Goal: Information Seeking & Learning: Understand process/instructions

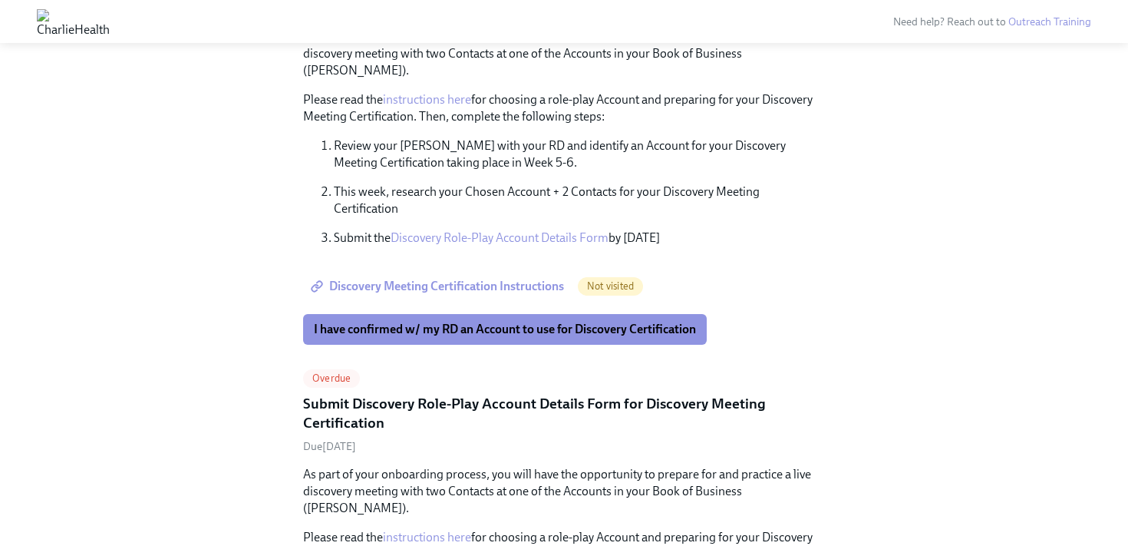
scroll to position [442, 0]
click at [438, 321] on span "I have confirmed w/ my RD an Account to use for Discovery Certification" at bounding box center [505, 328] width 382 height 15
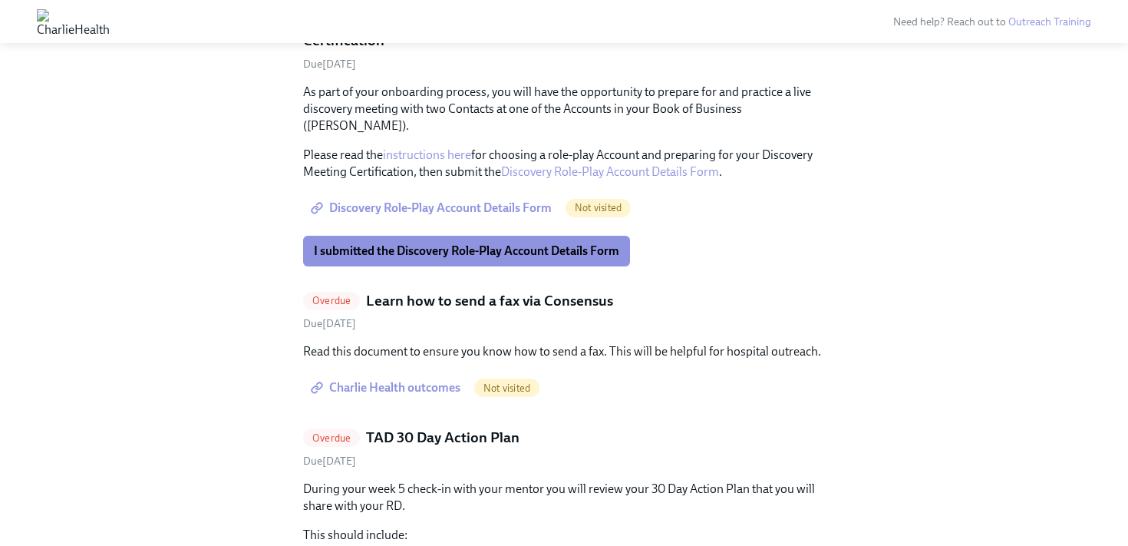
scroll to position [831, 0]
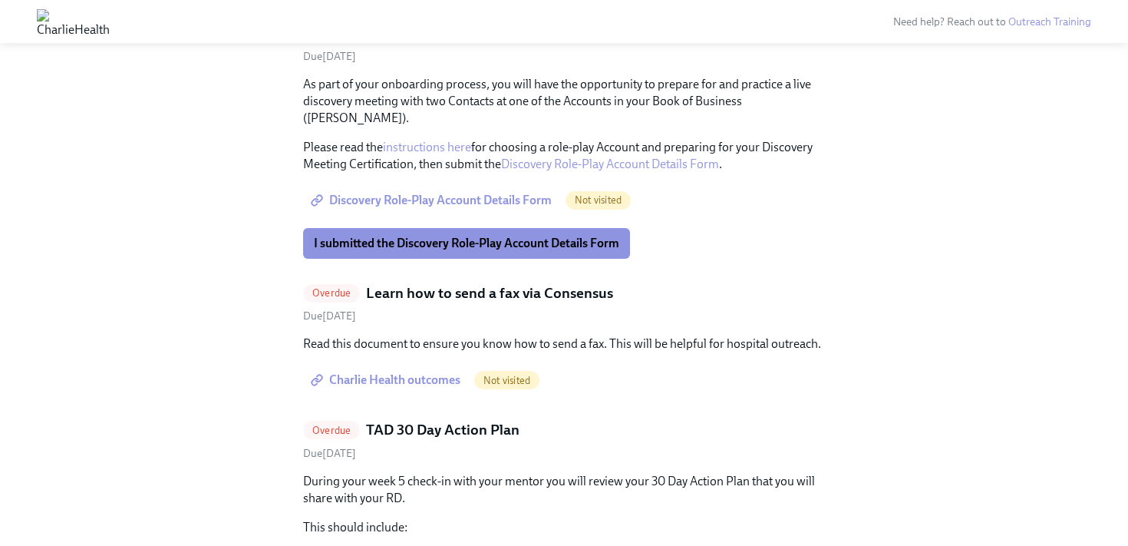
click at [395, 372] on span "Charlie Health outcomes" at bounding box center [387, 379] width 147 height 15
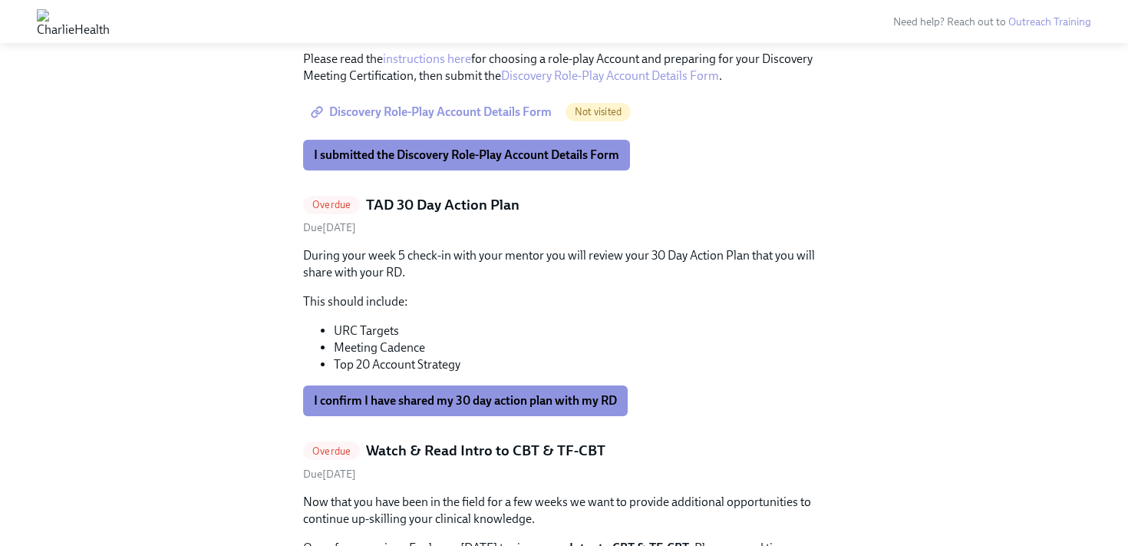
scroll to position [920, 0]
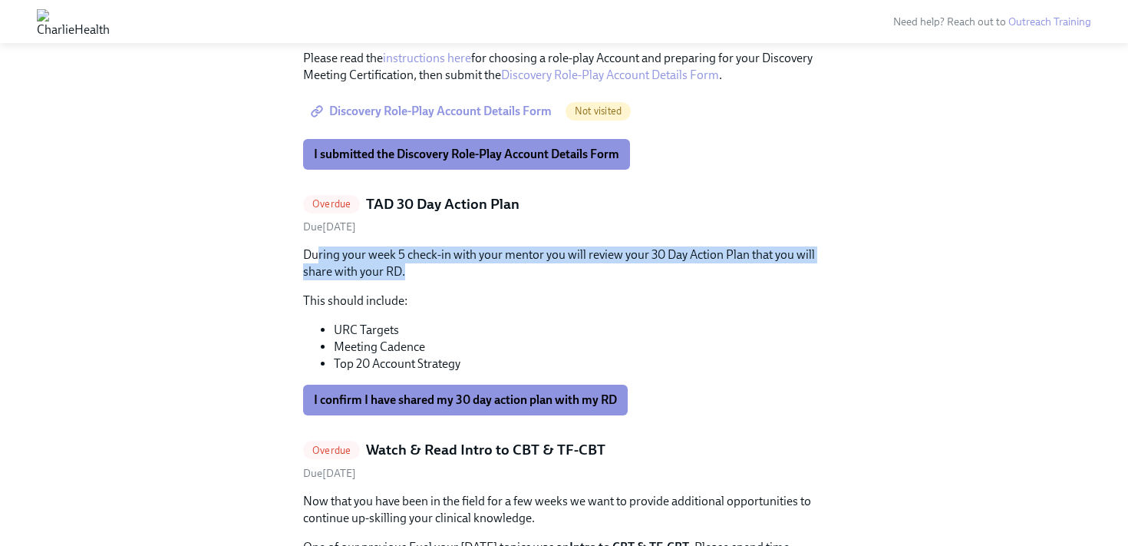
drag, startPoint x: 318, startPoint y: 219, endPoint x: 414, endPoint y: 240, distance: 98.9
click at [414, 246] on p "During your week 5 check-in with your mentor you will review your 30 Day Action…" at bounding box center [564, 263] width 522 height 34
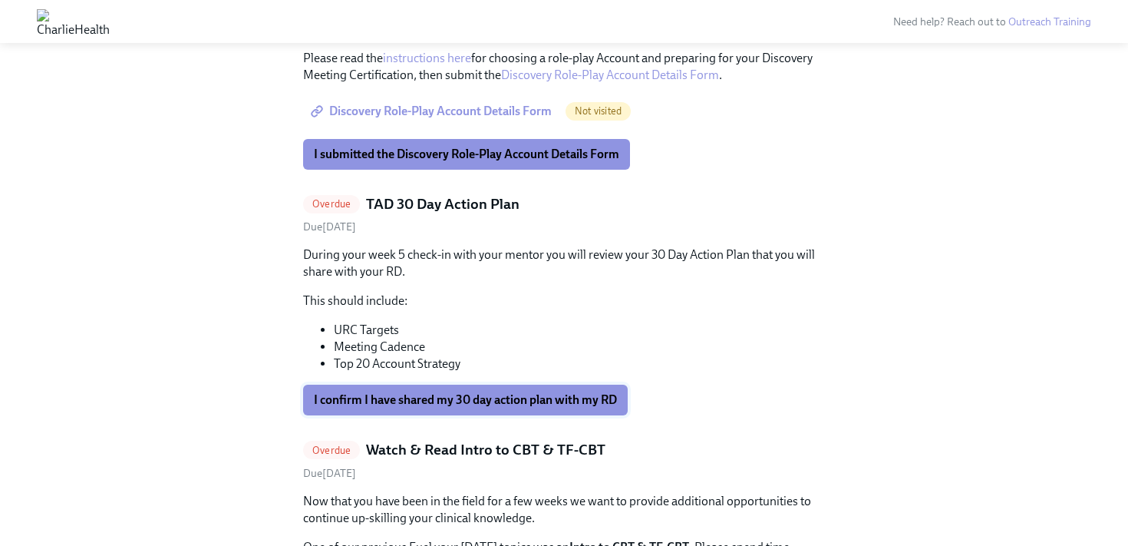
click at [401, 392] on span "I confirm I have shared my 30 day action plan with my RD" at bounding box center [465, 399] width 303 height 15
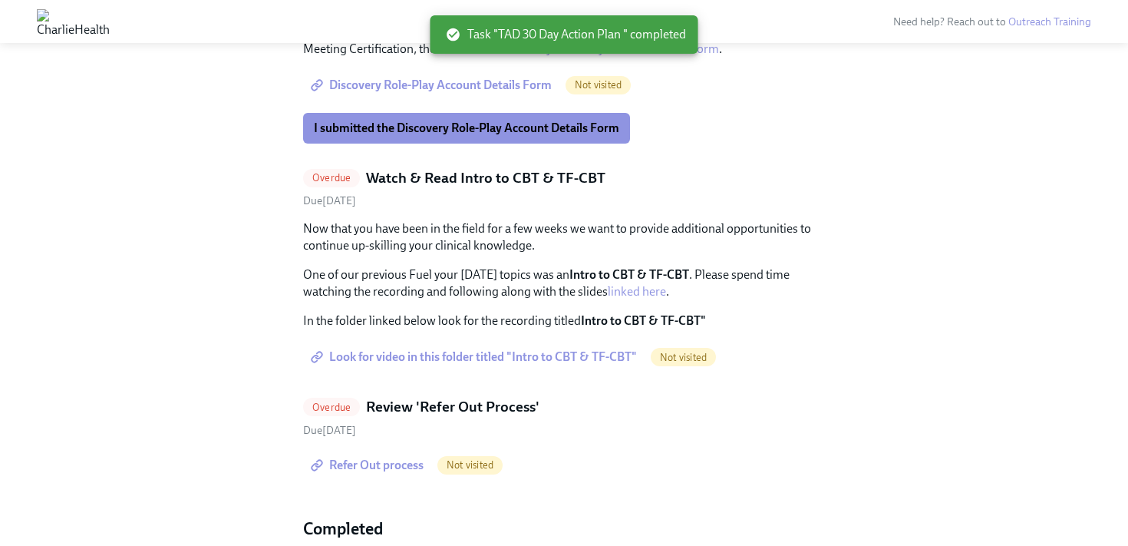
scroll to position [961, 0]
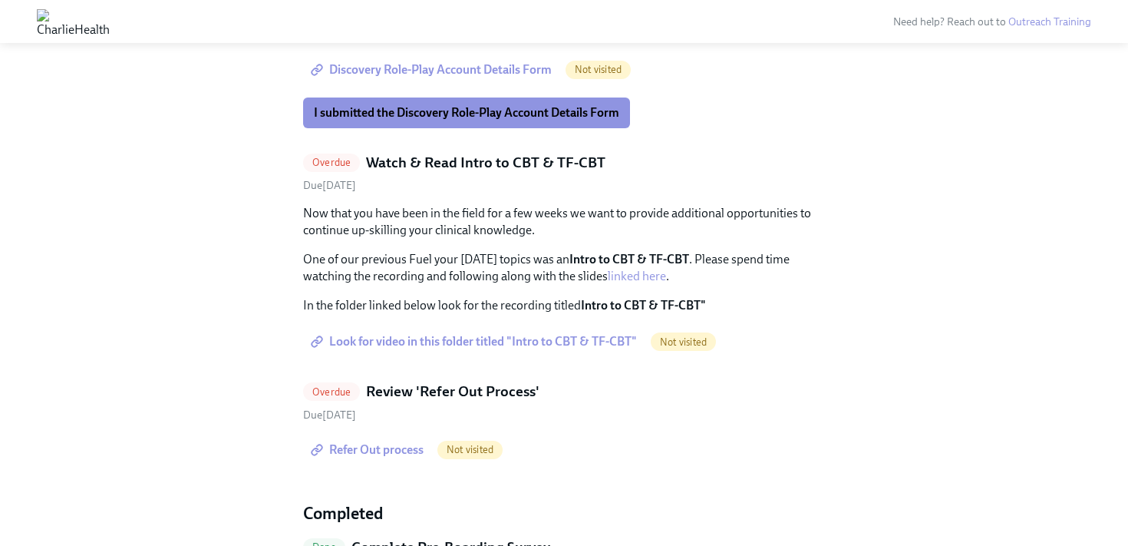
click at [417, 334] on span "Look for video in this folder titled "Intro to CBT & TF-CBT"" at bounding box center [475, 341] width 323 height 15
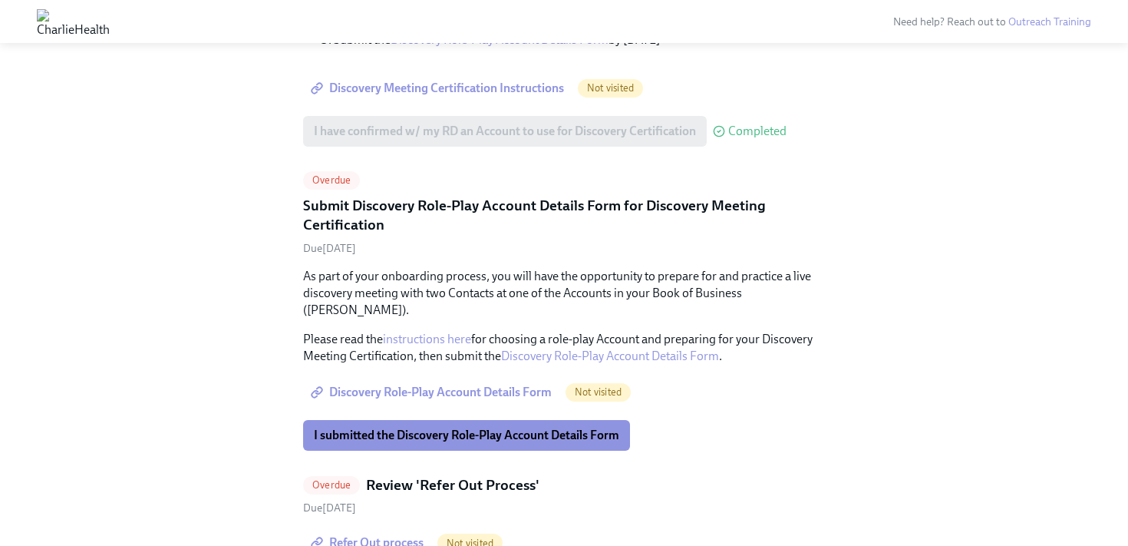
scroll to position [637, 0]
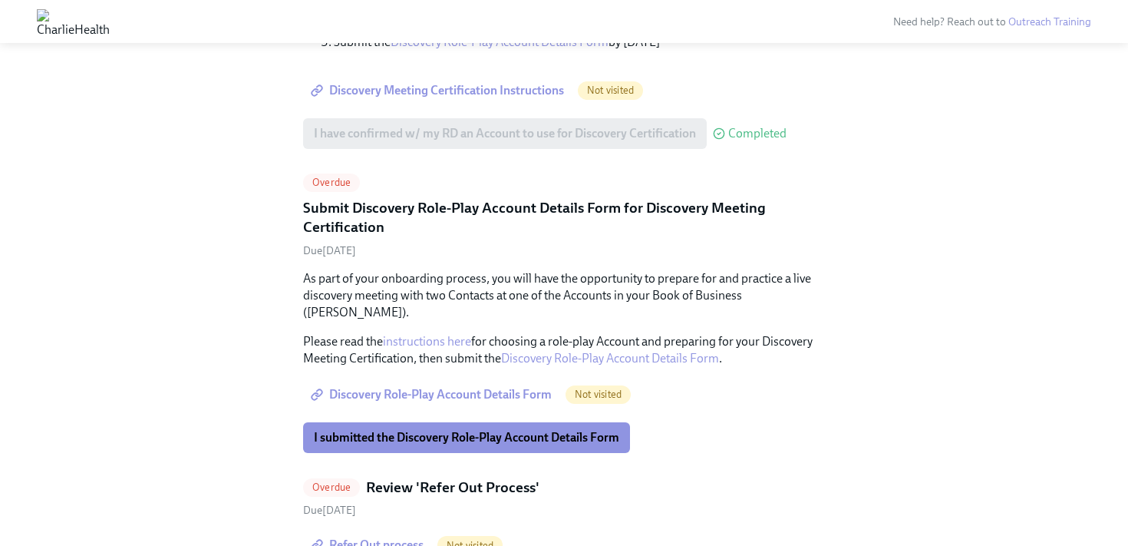
click at [427, 83] on span "Discovery Meeting Certification Instructions" at bounding box center [439, 90] width 250 height 15
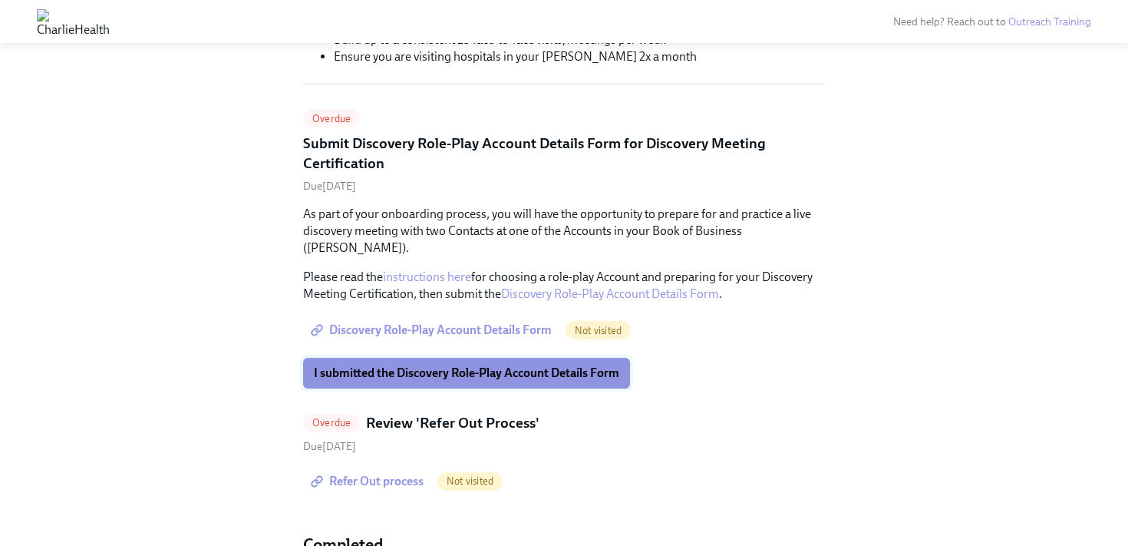
scroll to position [320, 0]
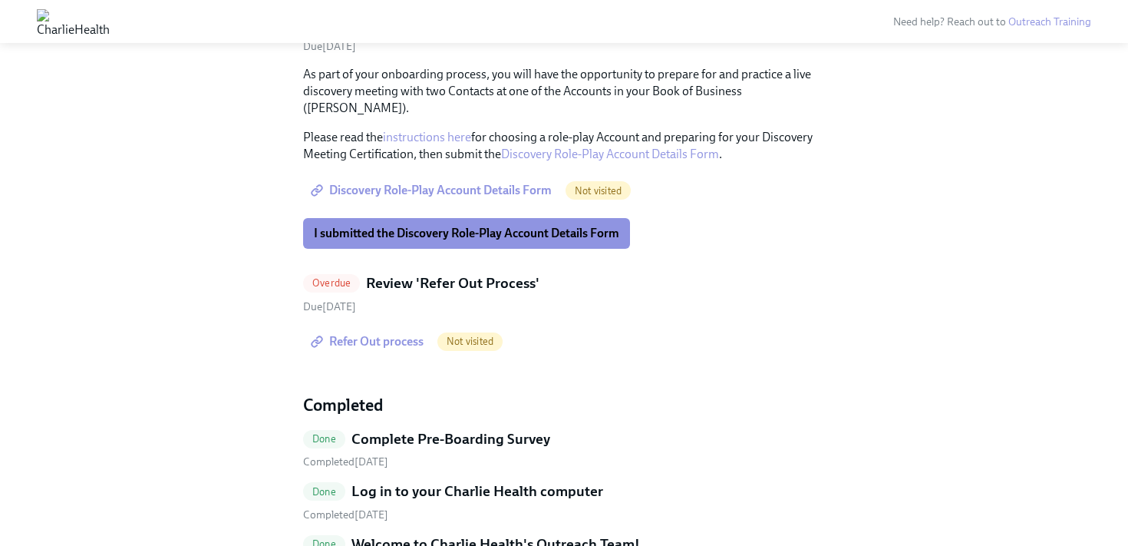
scroll to position [457, 0]
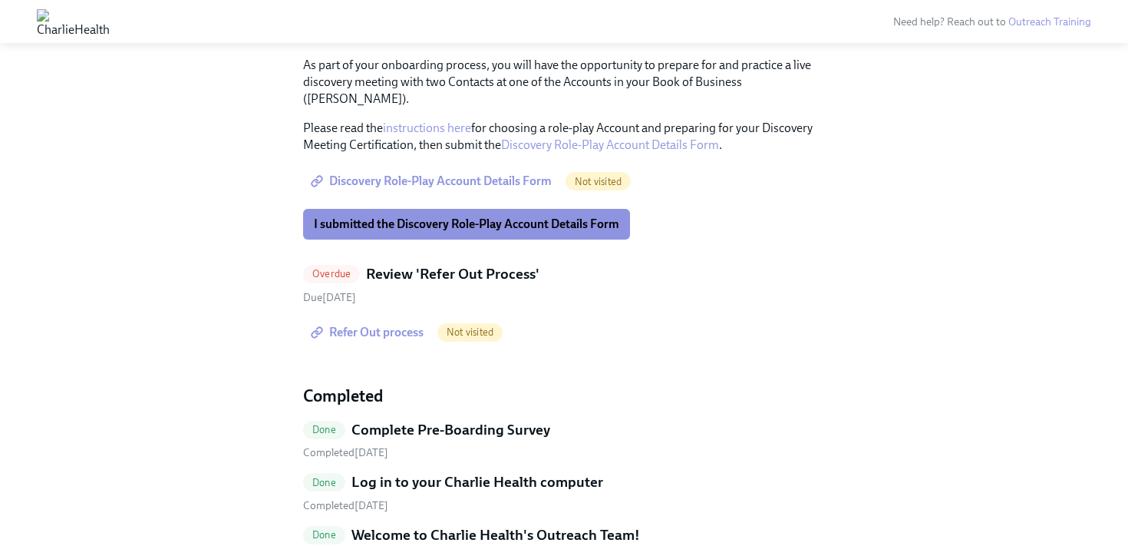
click at [371, 325] on span "Refer Out process" at bounding box center [369, 332] width 110 height 15
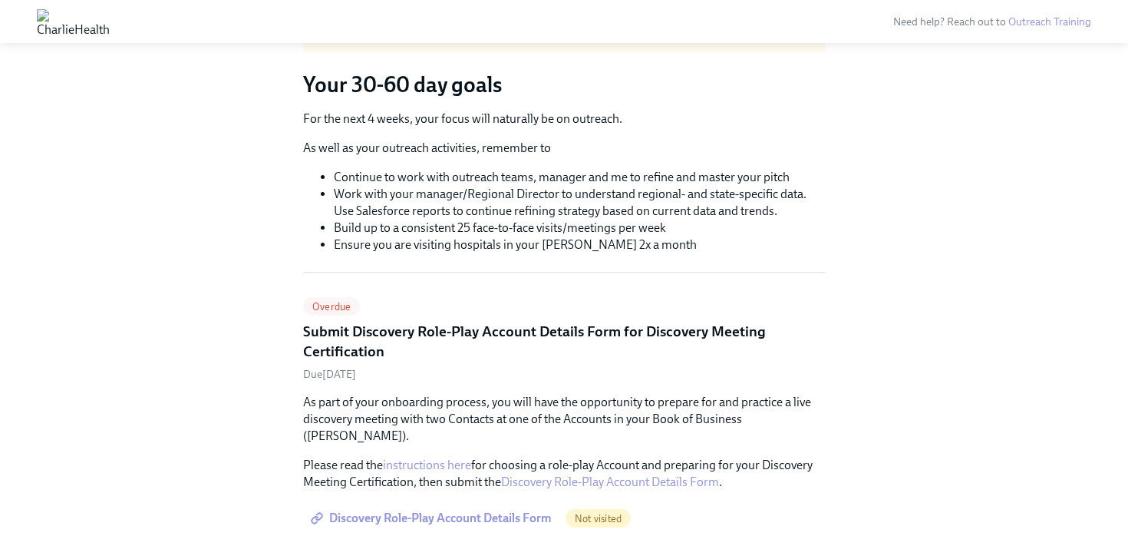
scroll to position [0, 0]
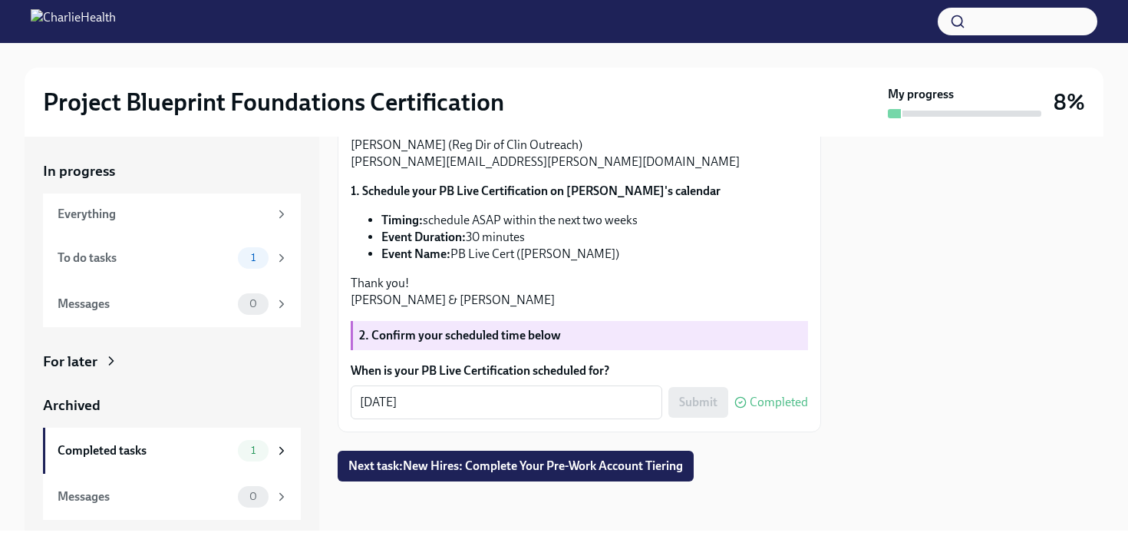
scroll to position [628, 0]
click at [466, 470] on span "Next task : New Hires: Complete Your Pre-Work Account Tiering" at bounding box center [515, 465] width 335 height 15
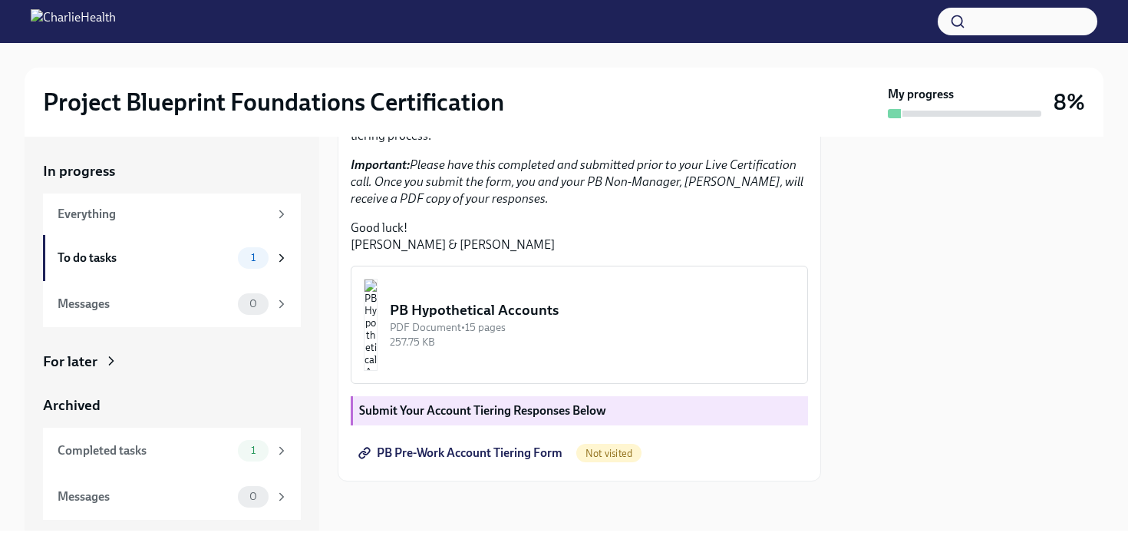
scroll to position [448, 0]
click at [461, 457] on span "PB Pre-Work Account Tiering Form" at bounding box center [461, 452] width 201 height 15
click at [207, 440] on div "Completed tasks 1" at bounding box center [173, 450] width 231 height 21
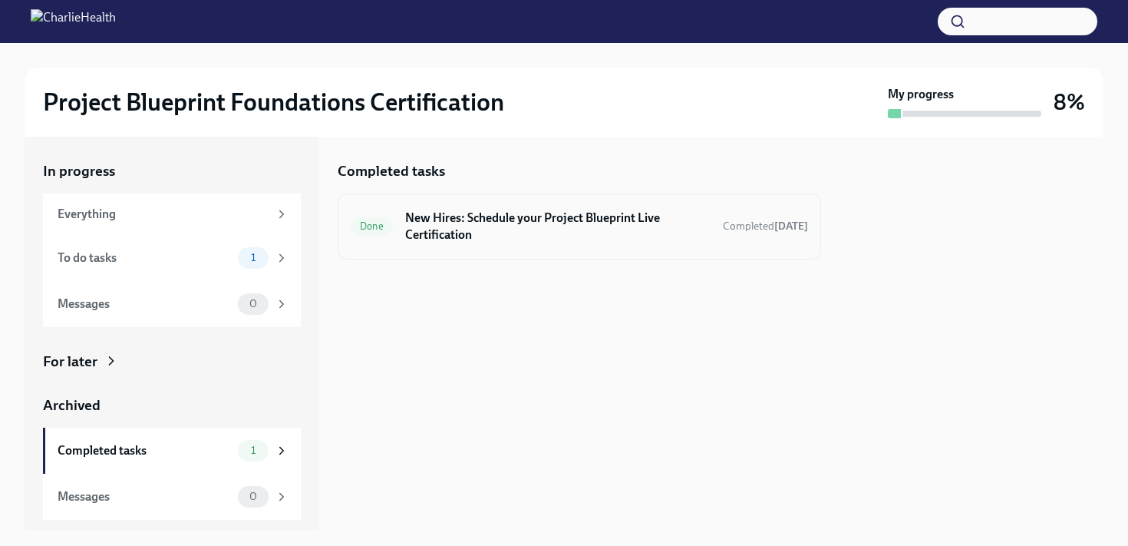
click at [501, 246] on div "Done New Hires: Schedule your Project Blueprint Live Certification Completed [D…" at bounding box center [579, 226] width 483 height 66
click at [463, 222] on h6 "New Hires: Schedule your Project Blueprint Live Certification" at bounding box center [557, 226] width 305 height 34
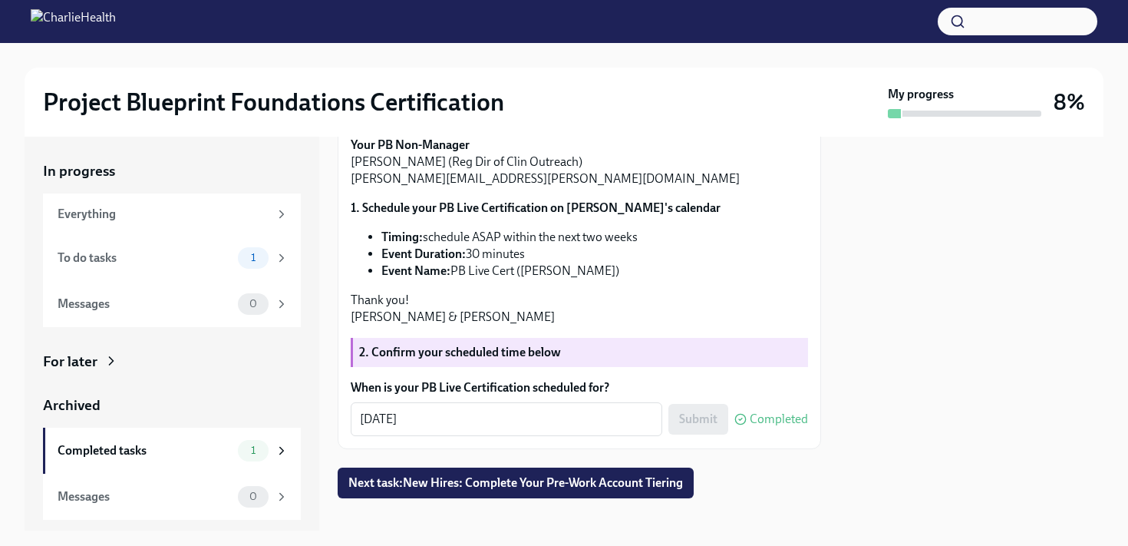
scroll to position [499, 0]
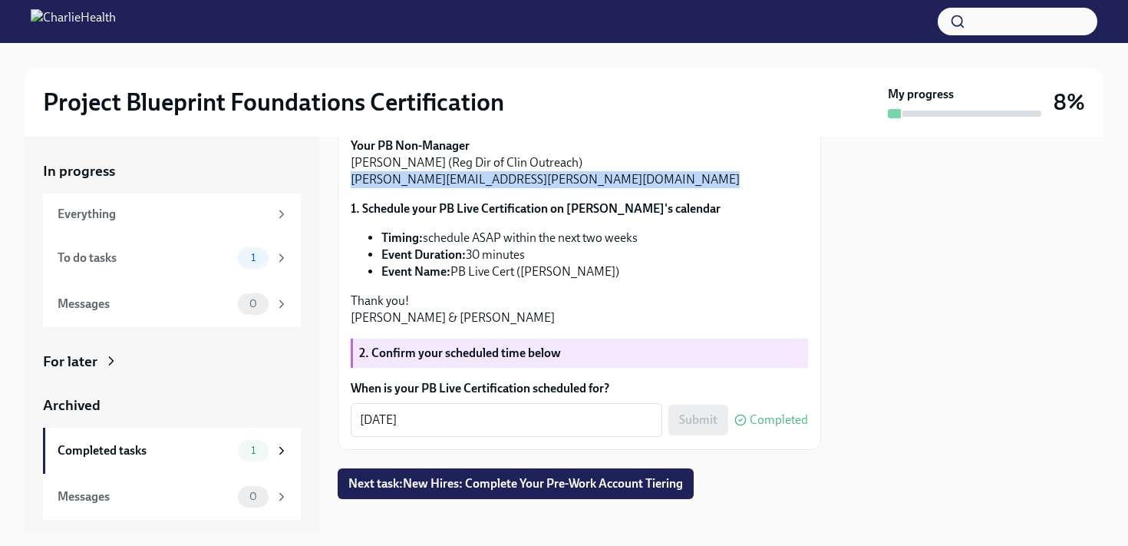
drag, startPoint x: 352, startPoint y: 294, endPoint x: 526, endPoint y: 300, distance: 174.3
click at [526, 300] on div "Hi [PERSON_NAME]! It's time to put your Project Blueprint skills to the test! T…" at bounding box center [579, 51] width 457 height 549
copy div "[PERSON_NAME][EMAIL_ADDRESS][PERSON_NAME][DOMAIN_NAME]"
